Goal: Task Accomplishment & Management: Manage account settings

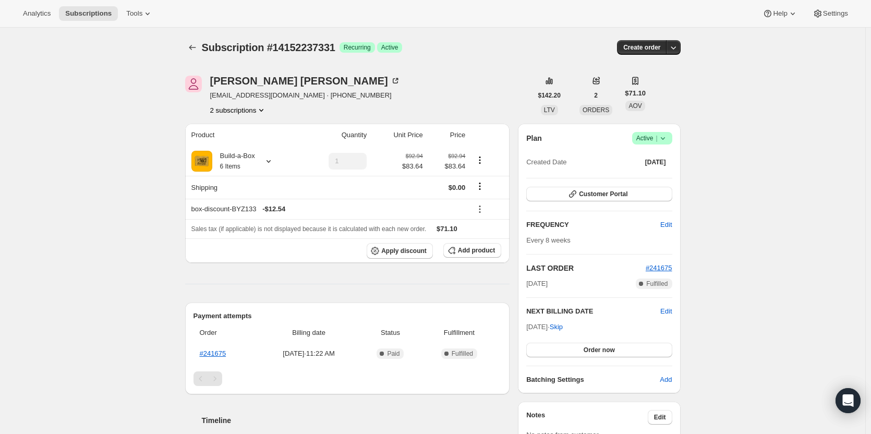
click at [643, 138] on span "Active |" at bounding box center [653, 138] width 32 height 10
click at [643, 170] on button "Cancel subscription" at bounding box center [655, 176] width 65 height 17
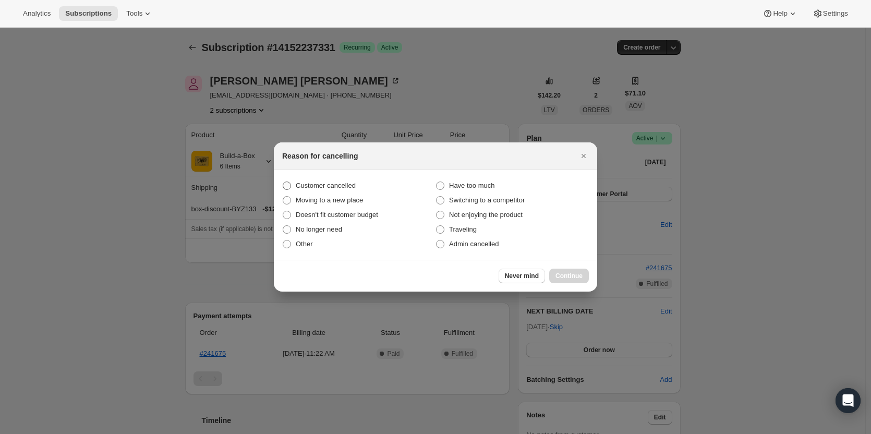
click at [299, 185] on span "Customer cancelled" at bounding box center [326, 186] width 60 height 8
click at [283, 182] on input "Customer cancelled" at bounding box center [283, 182] width 1 height 1
radio input "true"
click at [573, 270] on button "Continue" at bounding box center [570, 276] width 40 height 15
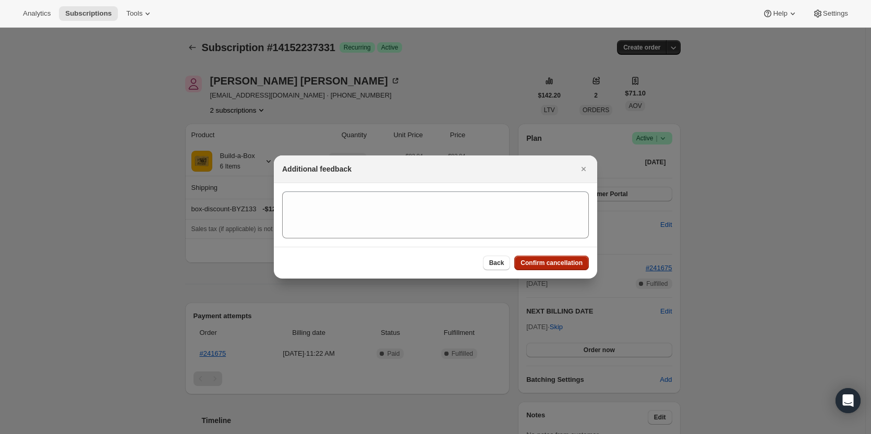
click at [570, 258] on button "Confirm cancellation" at bounding box center [552, 263] width 75 height 15
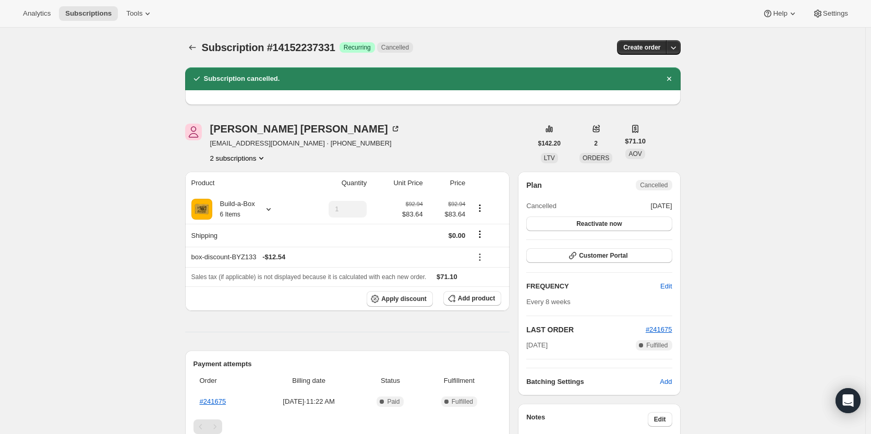
click at [241, 161] on button "2 subscriptions" at bounding box center [238, 158] width 57 height 10
click at [242, 178] on span "13681852691" at bounding box center [226, 178] width 42 height 8
